Goal: Information Seeking & Learning: Learn about a topic

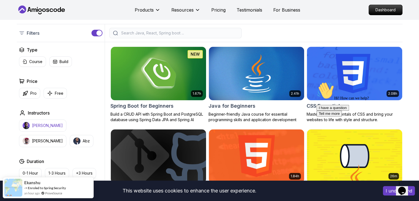
scroll to position [127, 0]
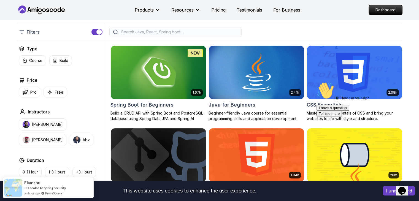
click at [33, 98] on div "Type Course Build Price Pro Free Instructors [PERSON_NAME] [PERSON_NAME] Durati…" at bounding box center [61, 149] width 88 height 208
click at [33, 91] on p "Pro" at bounding box center [33, 92] width 6 height 6
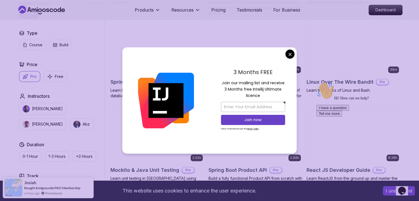
scroll to position [855, 0]
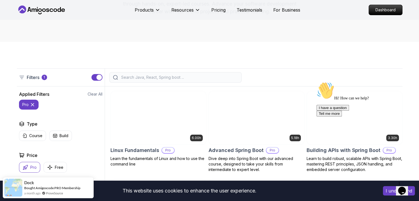
scroll to position [0, 0]
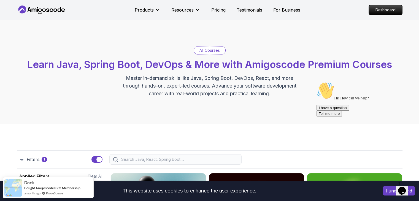
click at [160, 153] on div "Filters 1" at bounding box center [209, 159] width 385 height 18
click at [159, 163] on div at bounding box center [175, 159] width 132 height 10
click at [159, 159] on input "search" at bounding box center [179, 160] width 118 height 6
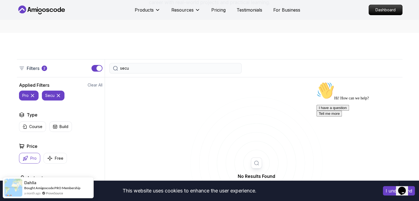
scroll to position [91, 0]
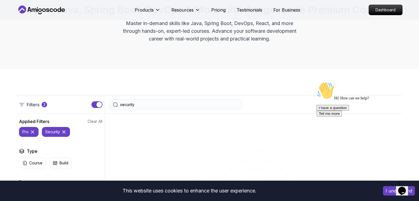
scroll to position [56, 0]
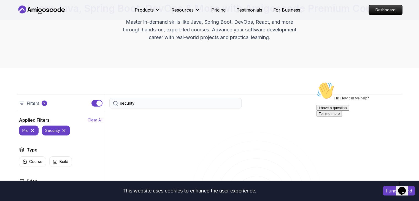
type input "security"
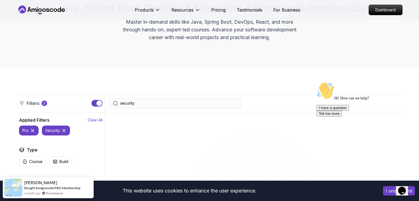
click at [88, 118] on div "Applied Filters Clear All" at bounding box center [60, 120] width 83 height 7
click at [90, 118] on p "Clear All" at bounding box center [95, 120] width 15 height 6
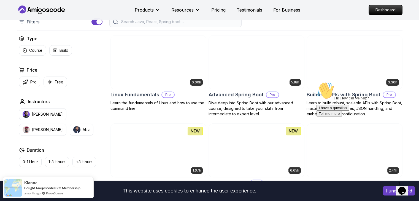
scroll to position [136, 0]
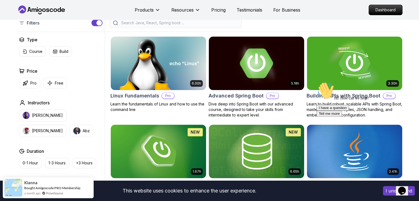
click at [254, 67] on img at bounding box center [256, 63] width 100 height 56
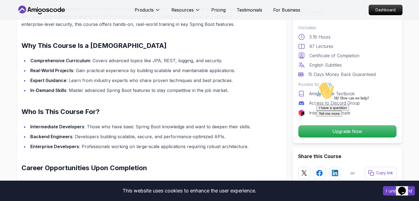
scroll to position [455, 0]
